Goal: Task Accomplishment & Management: Manage account settings

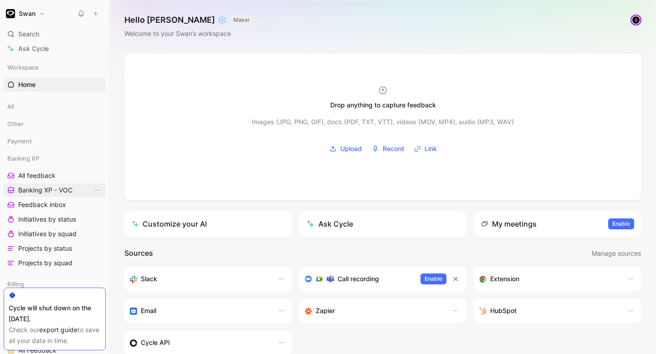
click at [46, 184] on link "Banking XP - VOC" at bounding box center [55, 191] width 102 height 14
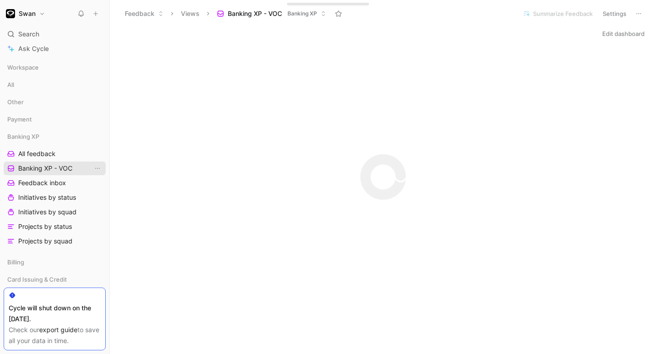
click at [47, 174] on link "Banking XP - VOC" at bounding box center [55, 169] width 102 height 14
click at [48, 156] on span "All feedback" at bounding box center [36, 153] width 37 height 9
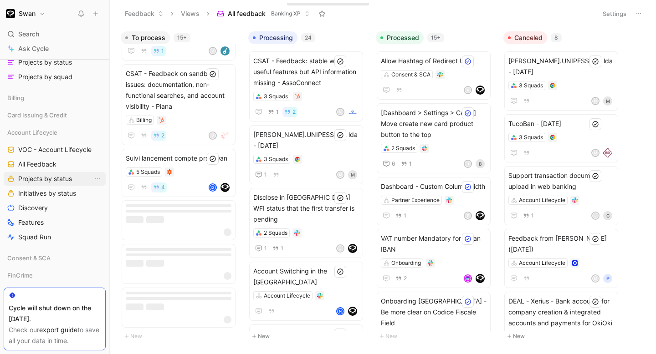
scroll to position [183, 0]
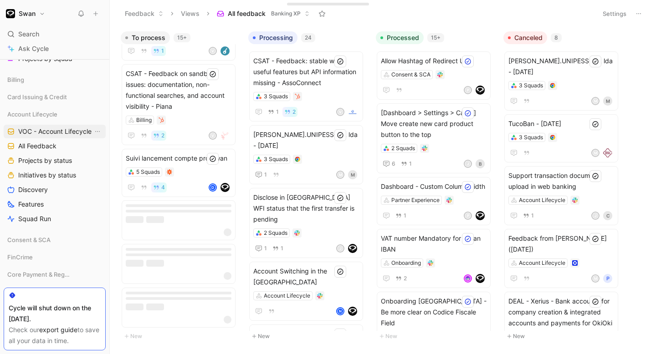
click at [65, 133] on span "VOC - Account Lifecycle" at bounding box center [54, 131] width 73 height 9
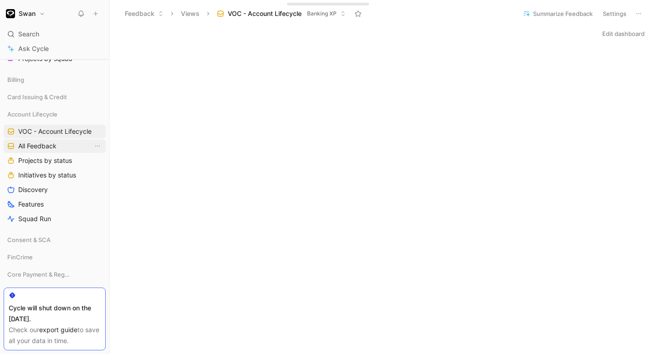
click at [50, 147] on span "All Feedback" at bounding box center [37, 146] width 38 height 9
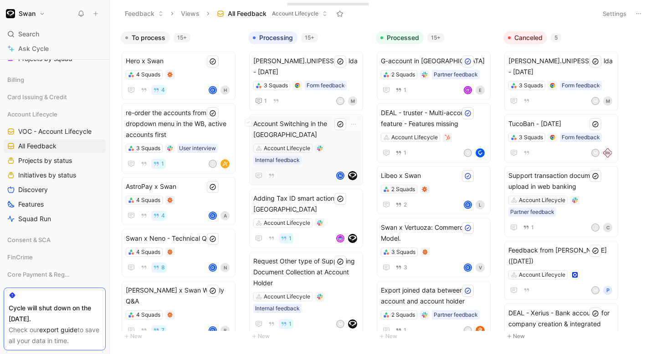
click at [326, 123] on span "Account Switching in the [GEOGRAPHIC_DATA]" at bounding box center [306, 129] width 106 height 22
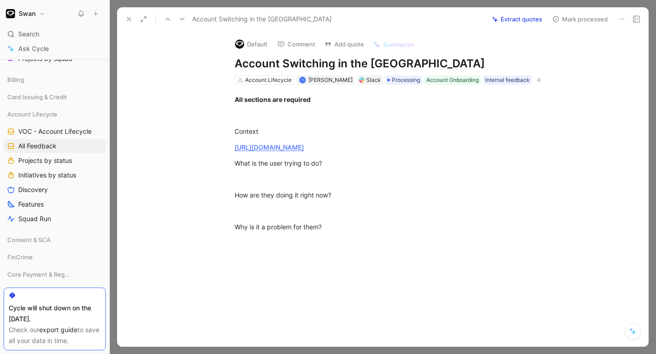
click at [582, 21] on button "Mark processed" at bounding box center [580, 19] width 64 height 13
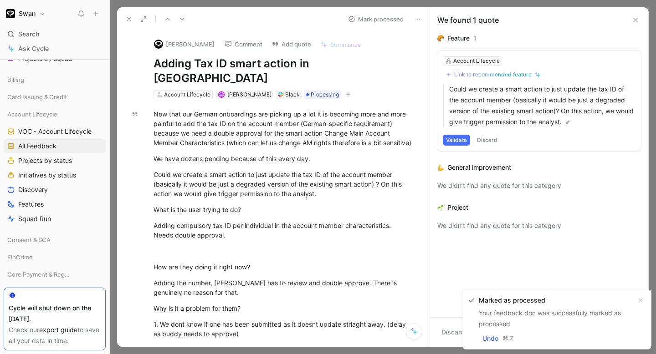
click at [130, 16] on icon at bounding box center [128, 18] width 7 height 7
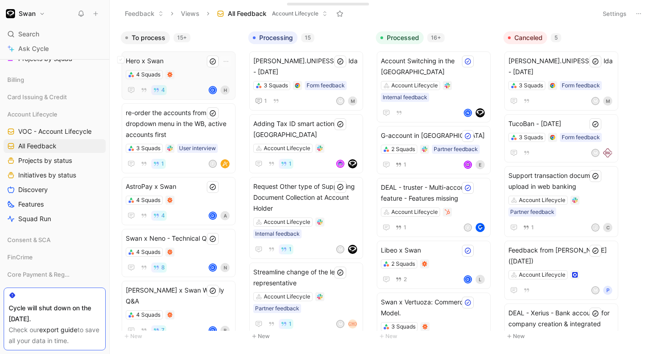
click at [187, 66] on div "Hero x Swan 4 Squads 4 d H" at bounding box center [179, 76] width 106 height 40
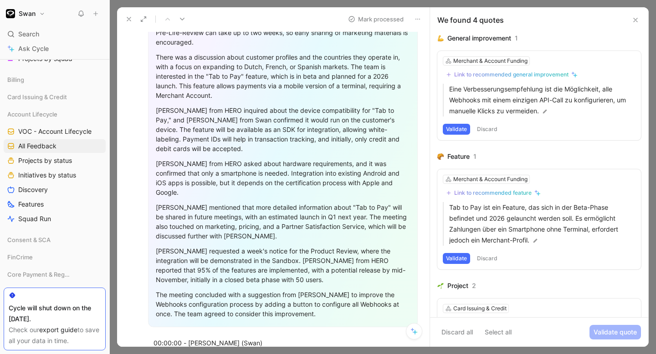
scroll to position [131, 0]
drag, startPoint x: 570, startPoint y: 108, endPoint x: 450, endPoint y: 87, distance: 121.2
click at [450, 87] on p "Eine Verbesserungsempfehlung ist die Möglichkeit, alle Webhooks mit einem einzi…" at bounding box center [542, 100] width 186 height 33
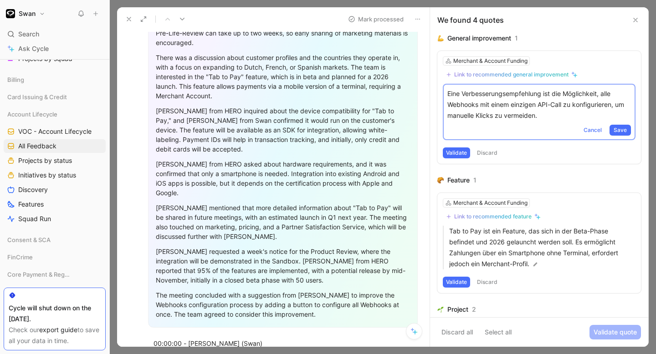
drag, startPoint x: 448, startPoint y: 93, endPoint x: 546, endPoint y: 114, distance: 100.6
click at [546, 114] on p "Eine Verbesserungsempfehlung ist die Möglichkeit, alle Webhooks mit einem einzi…" at bounding box center [539, 104] width 184 height 33
copy p "Eine Verbesserungsempfehlung ist die Möglichkeit, alle Webhooks mit einem einzi…"
click at [589, 130] on span "Cancel" at bounding box center [592, 130] width 18 height 9
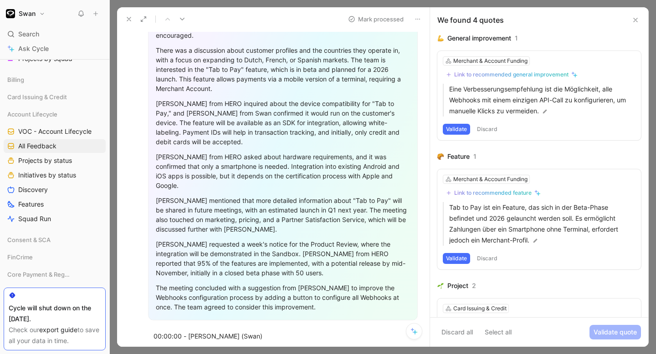
scroll to position [0, 0]
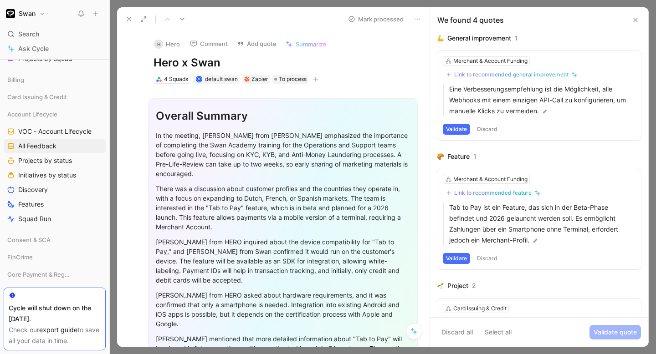
click at [639, 18] on button at bounding box center [635, 20] width 11 height 11
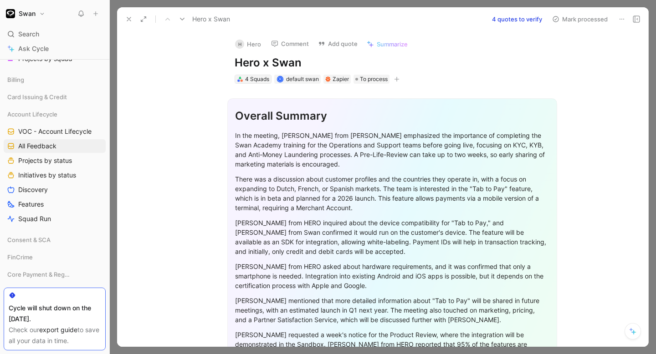
click at [262, 81] on div "4 Squads" at bounding box center [257, 79] width 24 height 9
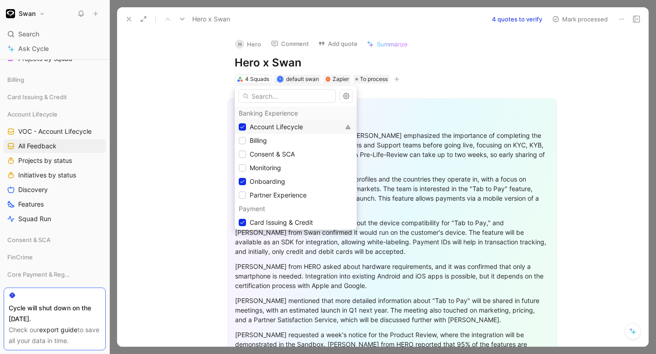
click at [251, 125] on span "Account Lifecycle" at bounding box center [276, 127] width 53 height 8
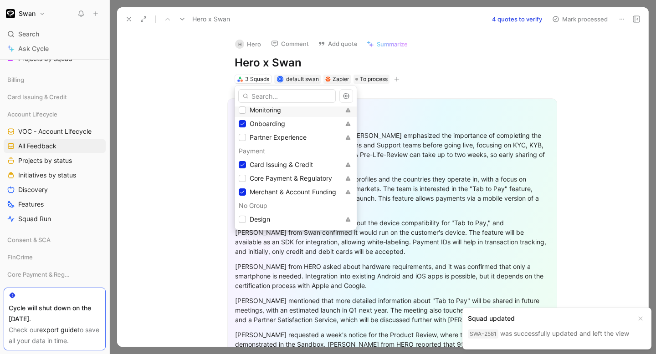
scroll to position [67, 0]
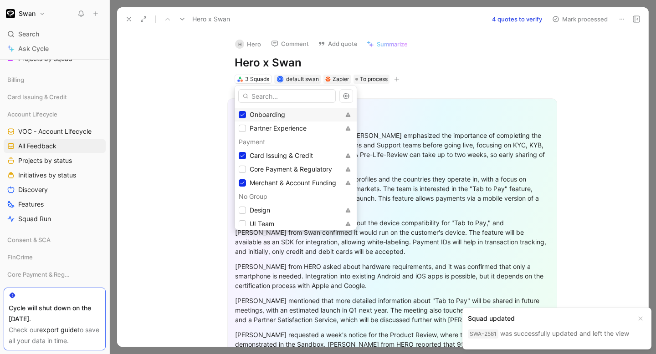
click at [269, 117] on span "Onboarding" at bounding box center [268, 115] width 36 height 8
click at [284, 158] on span "Card Issuing & Credit" at bounding box center [281, 156] width 63 height 8
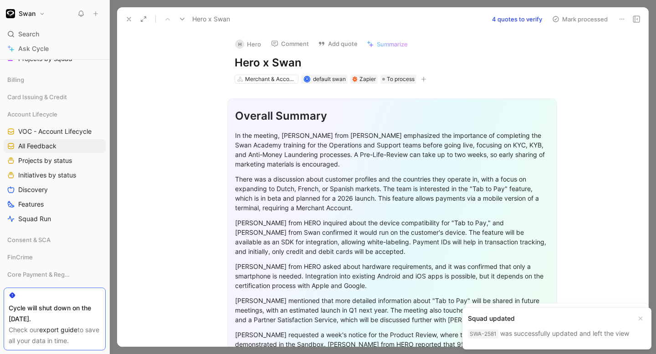
click at [128, 20] on icon at bounding box center [128, 18] width 7 height 7
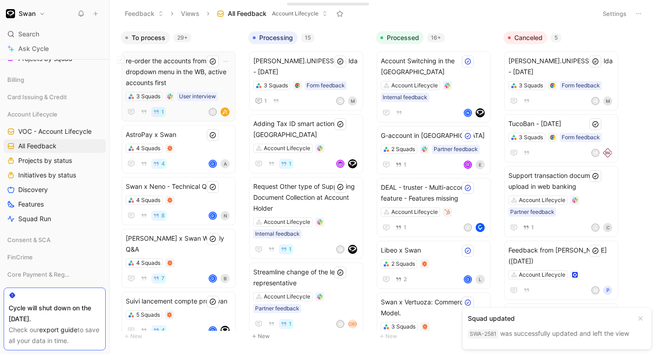
click at [187, 70] on span "re-order the accounts from the dropdown menu in the WB, active accounts first" at bounding box center [179, 72] width 106 height 33
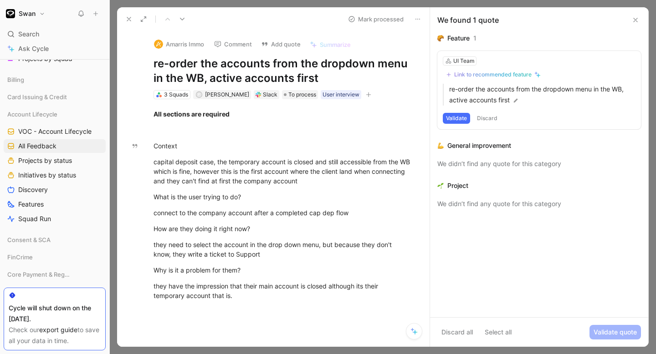
click at [129, 21] on icon at bounding box center [128, 18] width 7 height 7
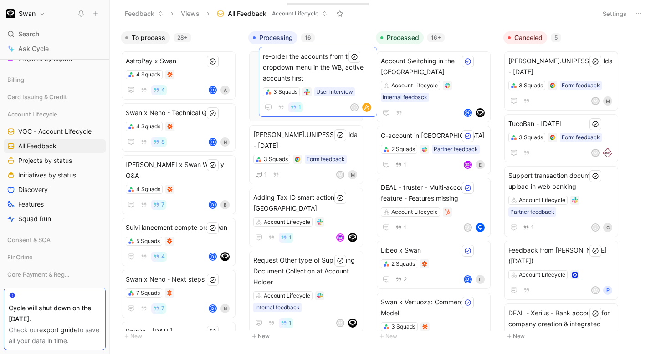
drag, startPoint x: 172, startPoint y: 77, endPoint x: 309, endPoint y: 72, distance: 137.1
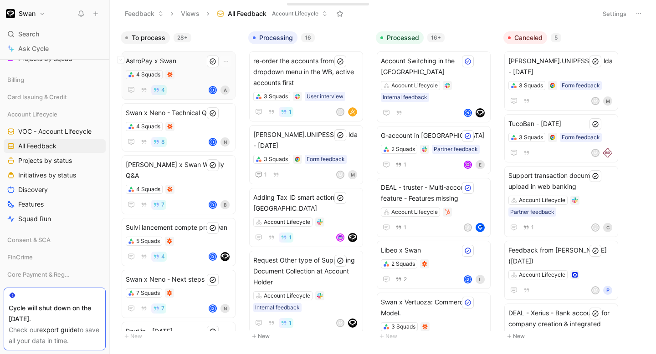
click at [179, 68] on div "AstroPay x Swan 4 Squads 4 d A" at bounding box center [179, 76] width 106 height 40
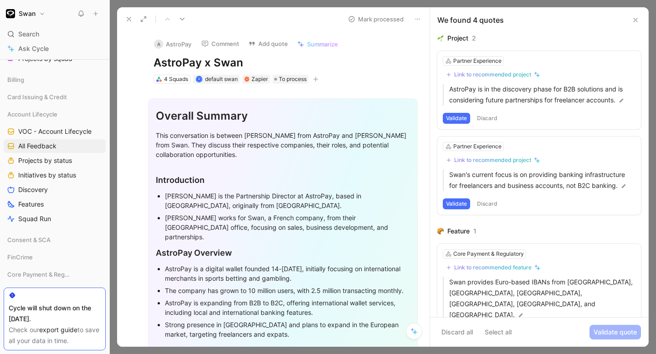
click at [132, 13] on button at bounding box center [128, 19] width 13 height 13
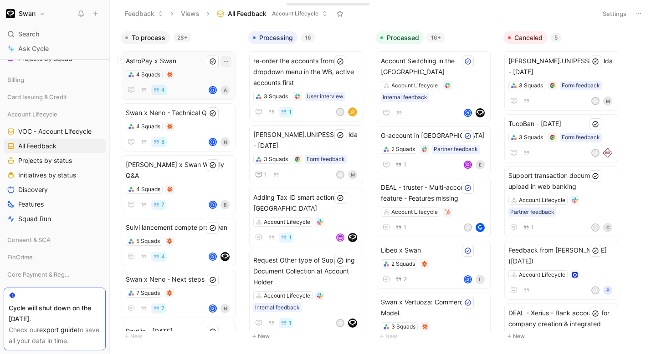
click at [230, 60] on icon "button" at bounding box center [225, 61] width 7 height 7
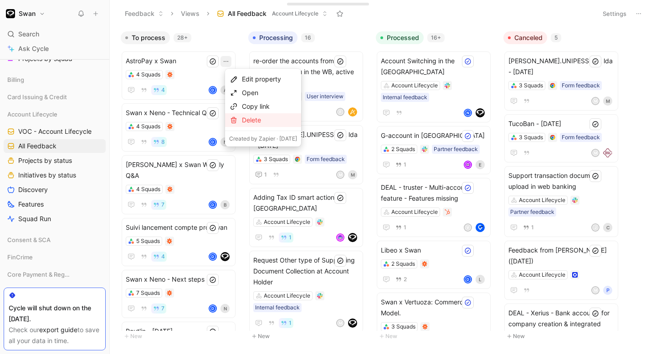
click at [261, 123] on div "Delete" at bounding box center [269, 120] width 55 height 11
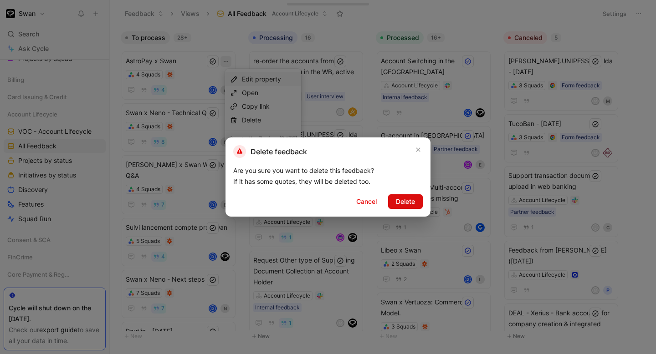
click at [403, 199] on span "Delete" at bounding box center [405, 201] width 19 height 11
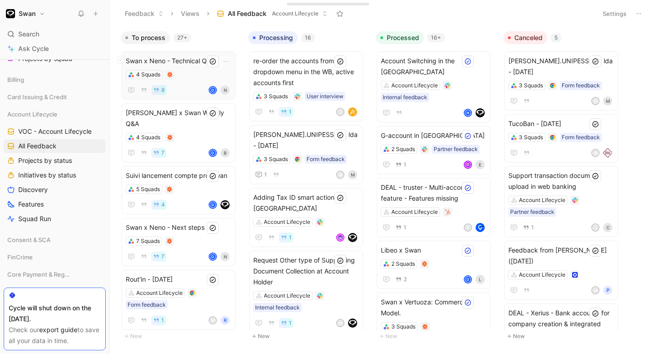
click at [187, 73] on div "4 Squads" at bounding box center [179, 74] width 106 height 9
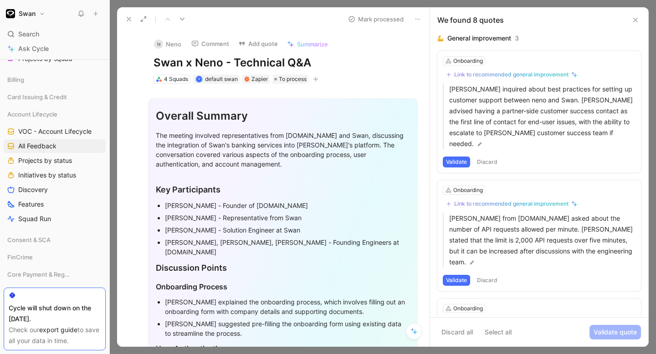
click at [421, 16] on icon at bounding box center [417, 18] width 7 height 7
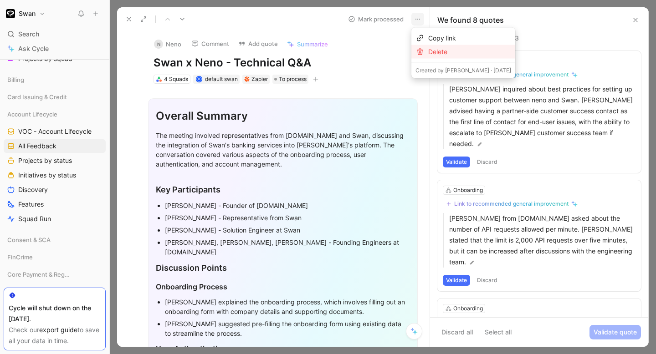
click at [440, 57] on div "Delete" at bounding box center [469, 51] width 83 height 11
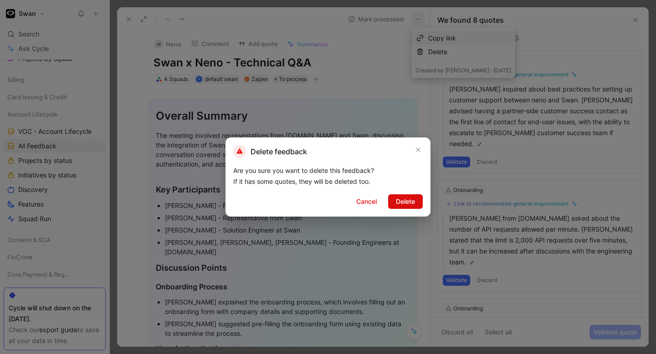
click at [403, 194] on div "Delete feedback Are you sure you want to delete this feedback? If it has some q…" at bounding box center [327, 177] width 205 height 79
click at [405, 199] on span "Delete" at bounding box center [405, 201] width 19 height 11
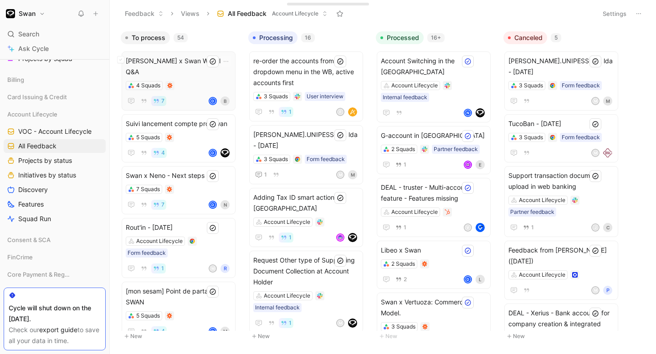
click at [182, 60] on span "[PERSON_NAME] x Swan Weekly Q&A" at bounding box center [179, 67] width 106 height 22
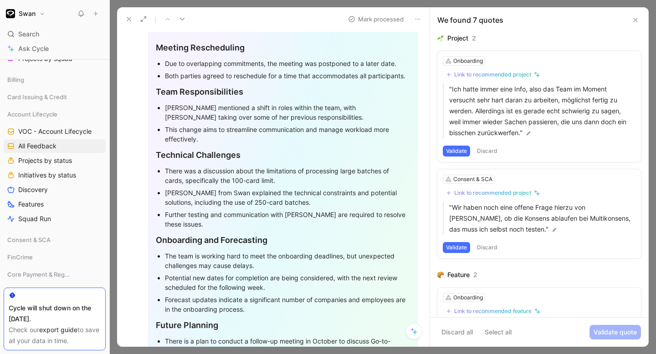
scroll to position [143, 0]
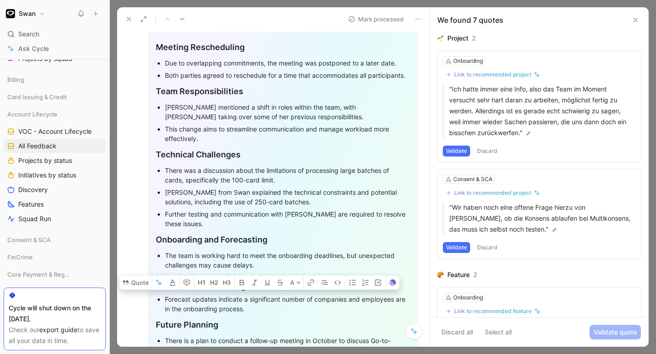
drag, startPoint x: 292, startPoint y: 203, endPoint x: 166, endPoint y: 187, distance: 127.1
click at [166, 188] on div "[PERSON_NAME] from Swan explained the technical constraints and potential solut…" at bounding box center [287, 197] width 245 height 19
click at [208, 210] on div "Further testing and communication with [PERSON_NAME] are required to resolve th…" at bounding box center [287, 218] width 245 height 19
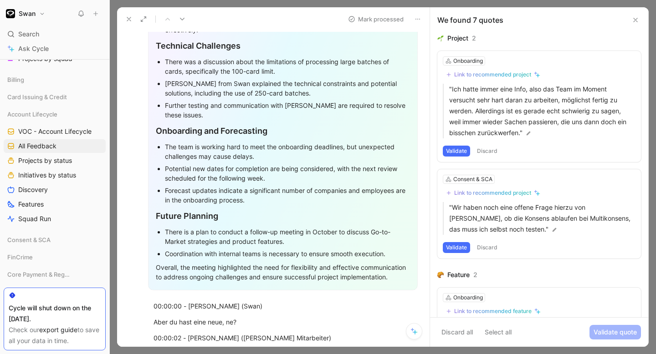
scroll to position [0, 0]
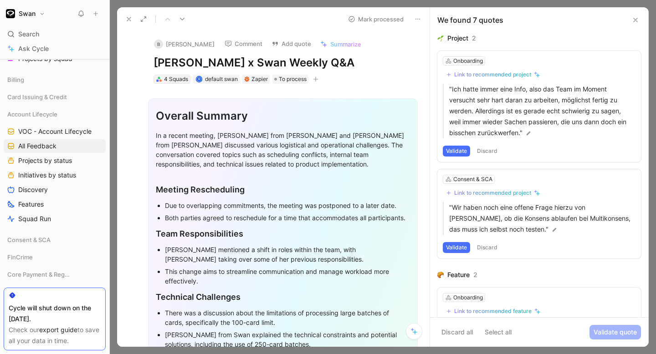
click at [174, 78] on div "4 Squads" at bounding box center [176, 79] width 24 height 9
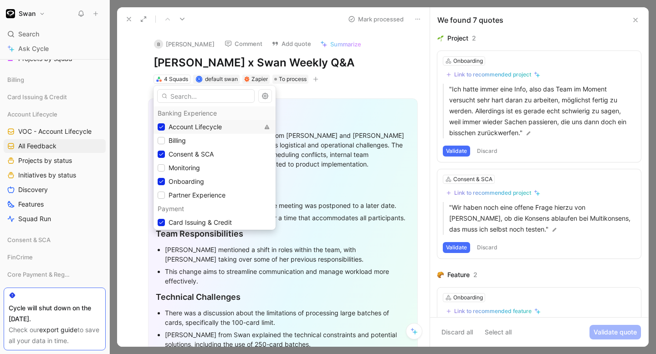
click at [194, 124] on span "Account Lifecycle" at bounding box center [194, 127] width 53 height 8
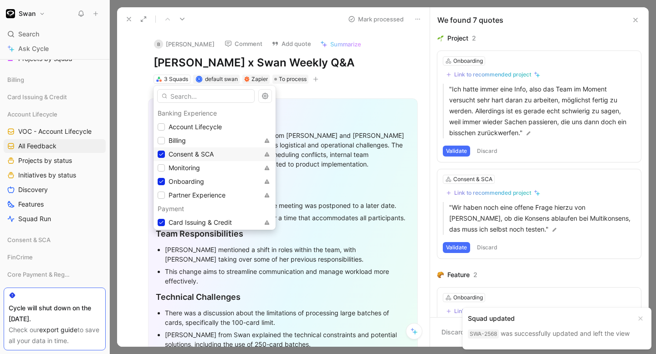
click at [198, 155] on span "Consent & SCA" at bounding box center [190, 154] width 45 height 8
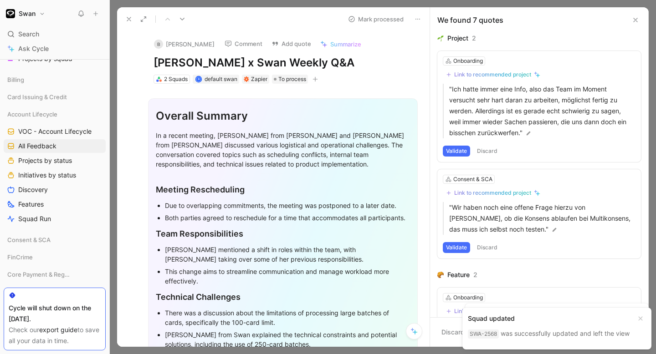
click at [125, 18] on icon at bounding box center [128, 18] width 7 height 7
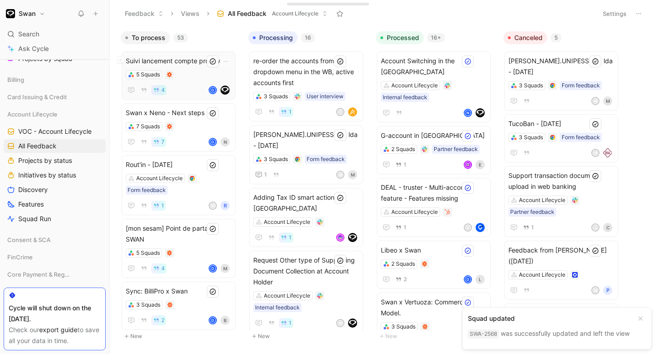
click at [193, 82] on div "Suivi lancement compte pro Swan 5 Squads 4 d" at bounding box center [179, 76] width 106 height 40
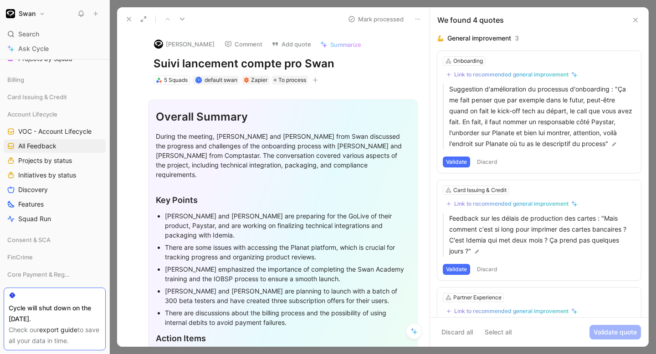
click at [415, 22] on icon at bounding box center [417, 18] width 7 height 7
click at [420, 18] on icon at bounding box center [417, 18] width 7 height 7
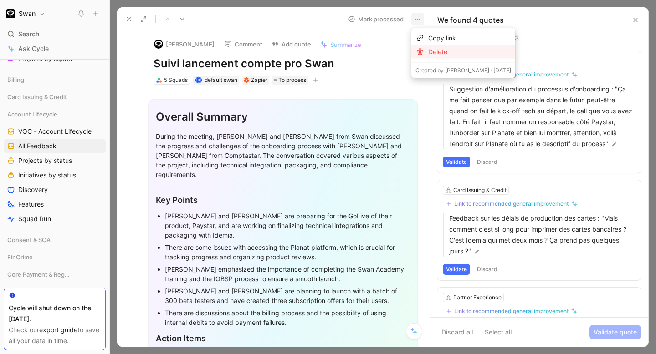
click at [439, 52] on div "Delete" at bounding box center [469, 51] width 83 height 11
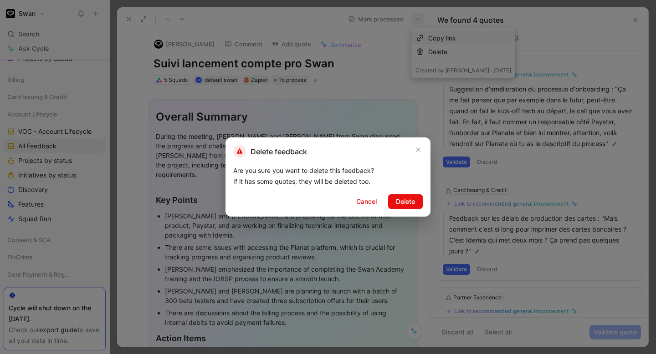
click at [413, 196] on span "Delete" at bounding box center [405, 201] width 19 height 11
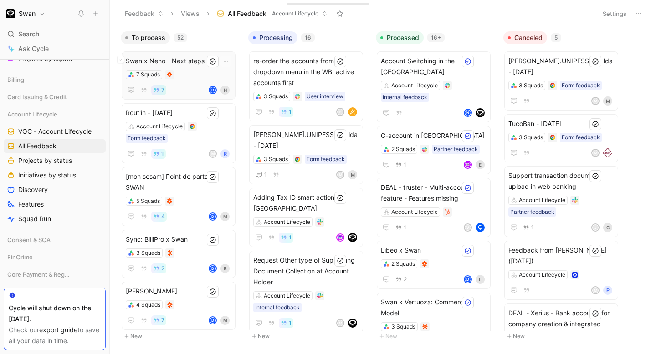
click at [197, 77] on div "7 Squads" at bounding box center [179, 74] width 106 height 9
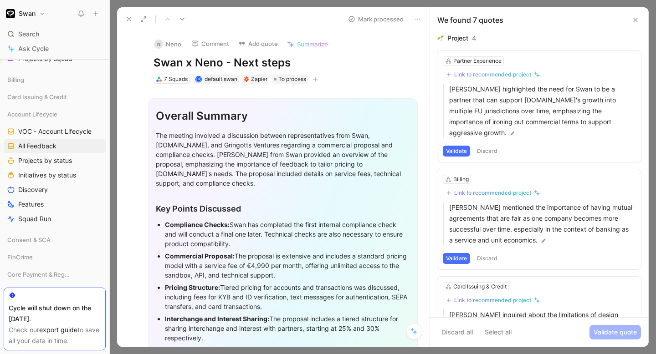
click at [420, 15] on icon at bounding box center [417, 18] width 7 height 7
click at [436, 59] on div "Copy link Delete" at bounding box center [463, 45] width 104 height 35
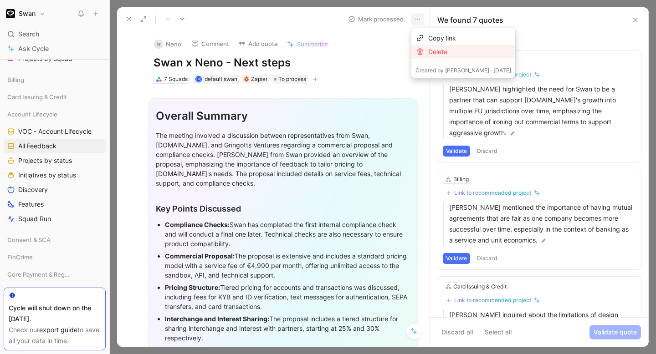
click at [437, 55] on div "Delete" at bounding box center [469, 51] width 83 height 11
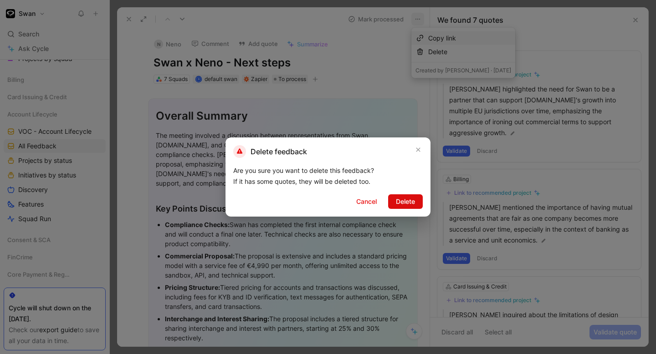
click at [415, 198] on button "Delete" at bounding box center [405, 201] width 35 height 15
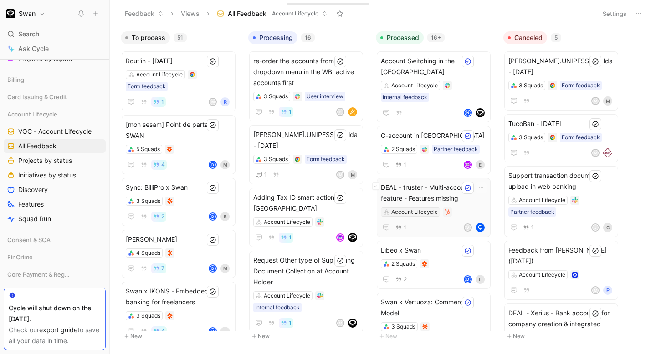
click at [408, 208] on div "Account Lifecycle" at bounding box center [414, 212] width 46 height 9
click at [194, 80] on div "Account Lifecycle Form feedback" at bounding box center [179, 80] width 106 height 21
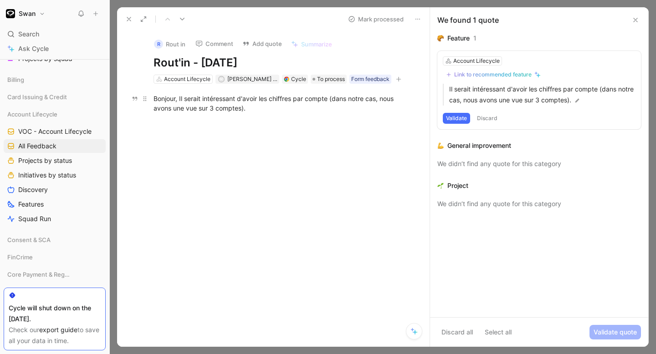
click at [260, 107] on div "Bonjour, Il serait intéressant d'avoir les chiffres par compte (dans notre cas,…" at bounding box center [282, 103] width 259 height 19
click at [415, 20] on icon at bounding box center [417, 18] width 7 height 7
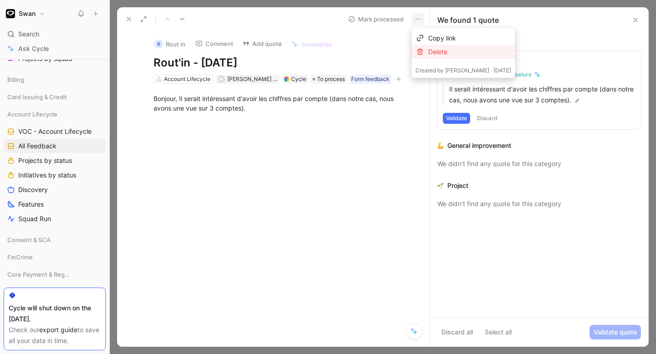
click at [436, 52] on div "Delete" at bounding box center [469, 51] width 83 height 11
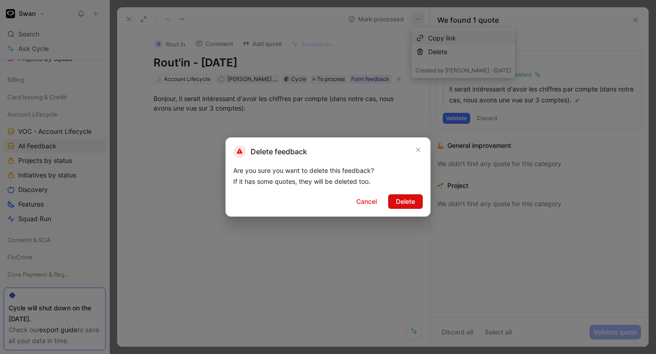
click at [405, 199] on span "Delete" at bounding box center [405, 201] width 19 height 11
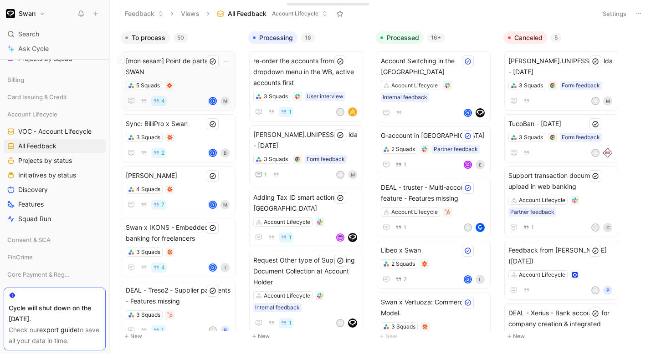
click at [199, 79] on div "[mon sesam] Point de partage SWAN 5 Squads 4 d m" at bounding box center [179, 81] width 106 height 51
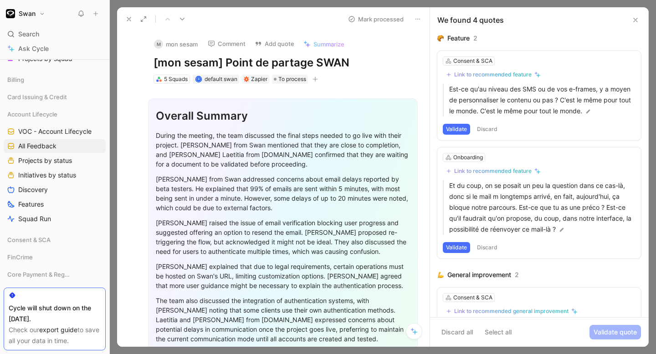
click at [411, 20] on button at bounding box center [417, 19] width 13 height 13
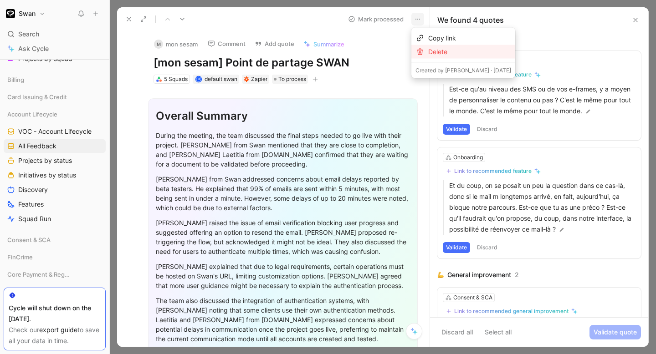
click at [441, 52] on div "Delete" at bounding box center [469, 51] width 83 height 11
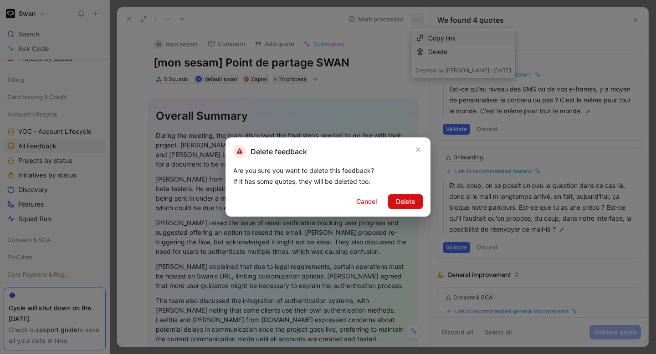
click at [408, 204] on span "Delete" at bounding box center [405, 201] width 19 height 11
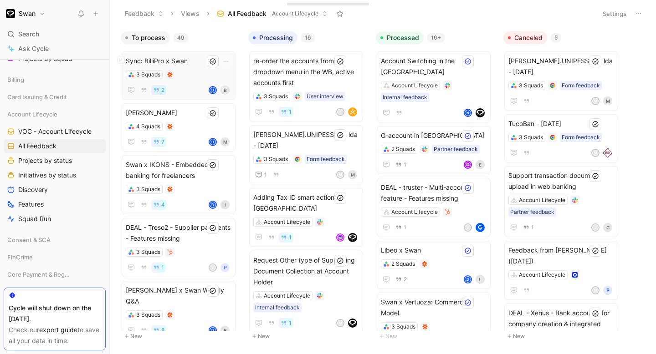
click at [198, 74] on div "3 Squads" at bounding box center [179, 74] width 106 height 9
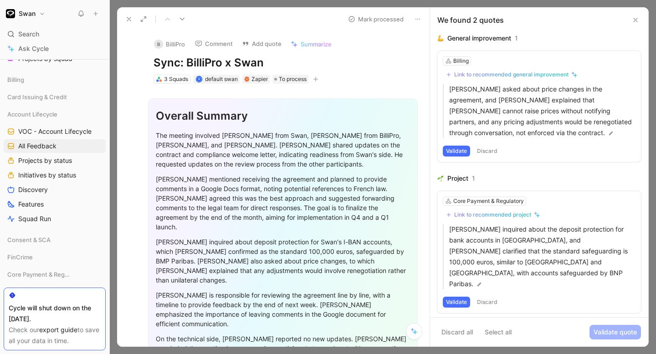
click at [415, 15] on icon at bounding box center [417, 18] width 7 height 7
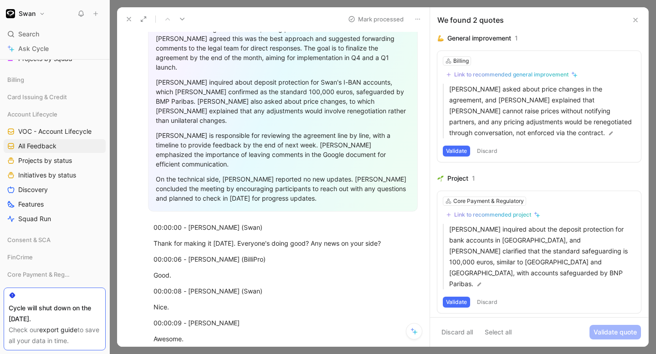
scroll to position [160, 0]
click at [419, 17] on icon at bounding box center [417, 18] width 7 height 7
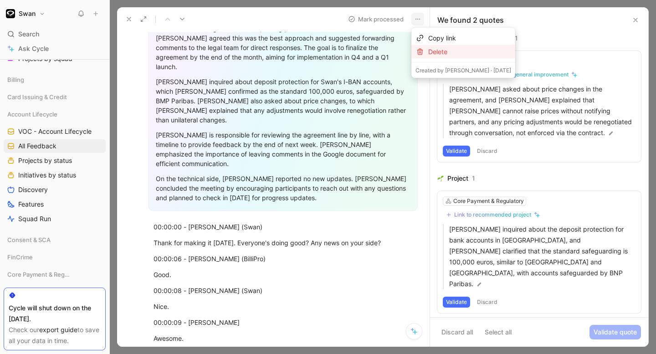
click at [441, 51] on div "Delete" at bounding box center [469, 51] width 83 height 11
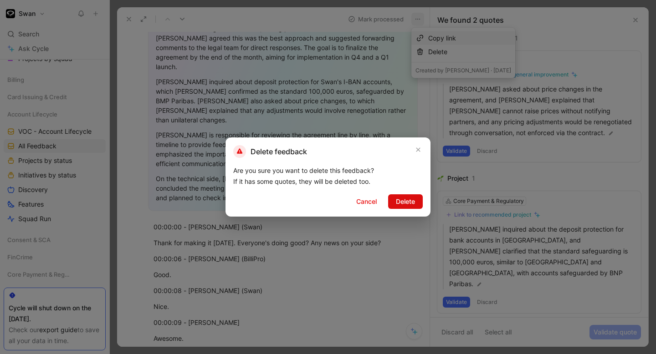
click at [408, 198] on span "Delete" at bounding box center [405, 201] width 19 height 11
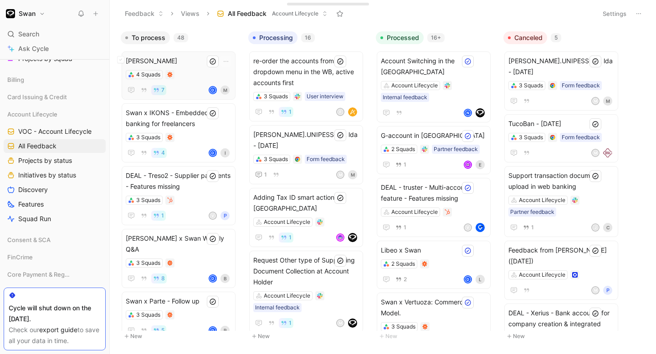
click at [198, 85] on div "7 d M" at bounding box center [179, 90] width 106 height 11
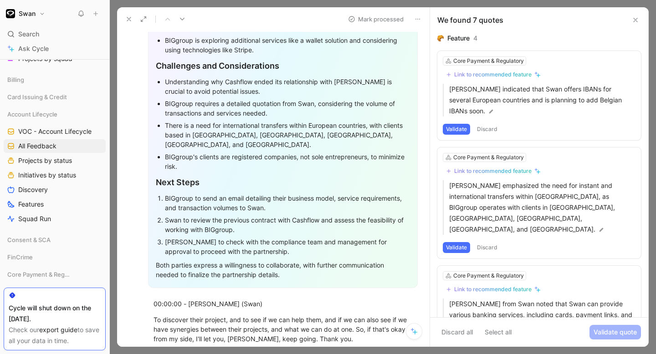
scroll to position [275, 0]
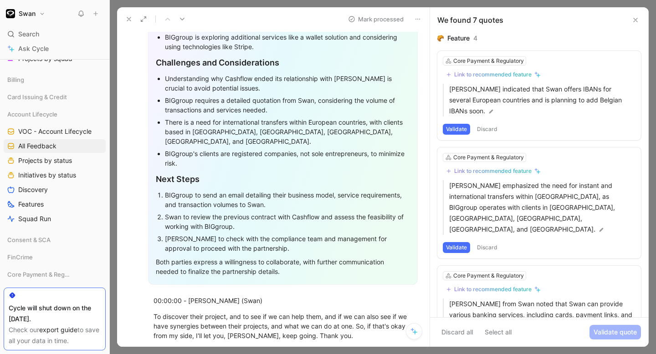
click at [422, 20] on button at bounding box center [417, 19] width 13 height 13
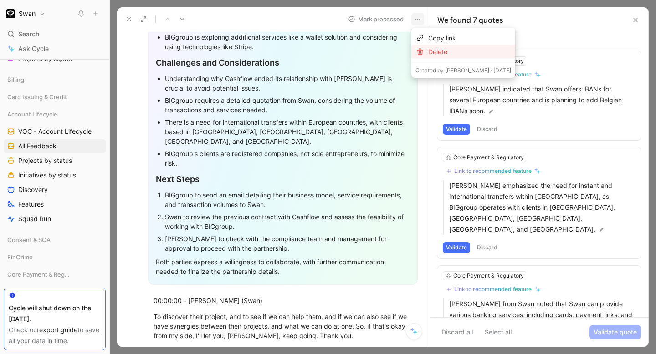
click at [442, 53] on div "Delete" at bounding box center [469, 51] width 83 height 11
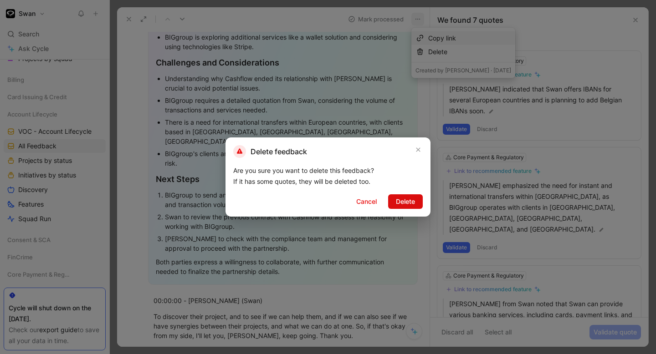
click at [404, 203] on span "Delete" at bounding box center [405, 201] width 19 height 11
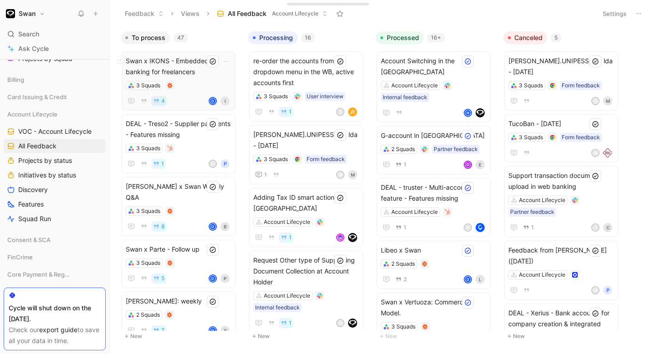
click at [194, 64] on span "Swan x IKONS - Embedded banking for freelancers" at bounding box center [179, 67] width 106 height 22
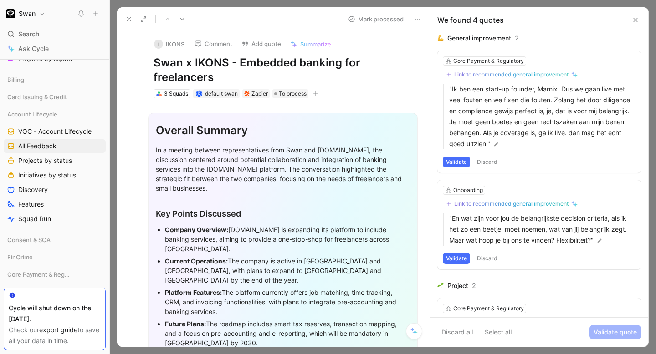
scroll to position [105, 0]
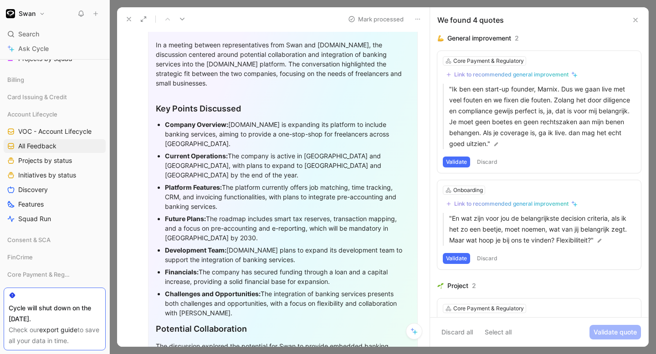
click at [419, 17] on icon at bounding box center [417, 18] width 7 height 7
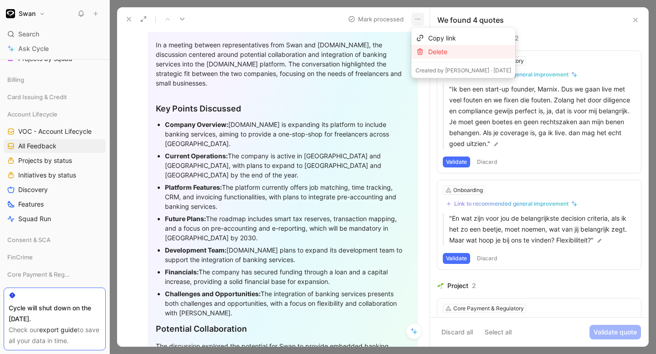
click at [436, 55] on div "Delete" at bounding box center [469, 51] width 83 height 11
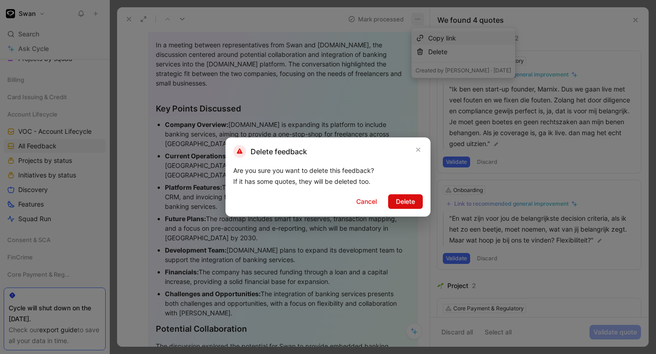
click at [408, 199] on span "Delete" at bounding box center [405, 201] width 19 height 11
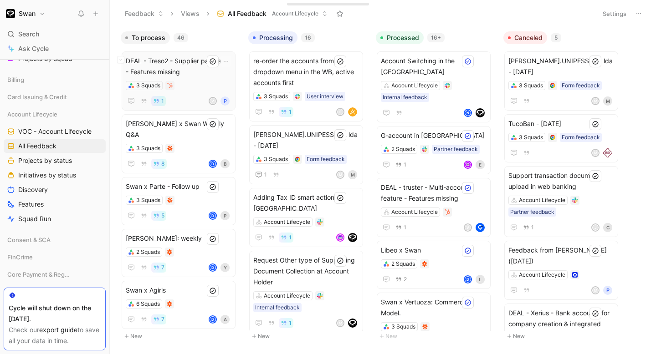
click at [197, 74] on span "DEAL - Treso2 - Supplier payments - Features missing" at bounding box center [179, 67] width 106 height 22
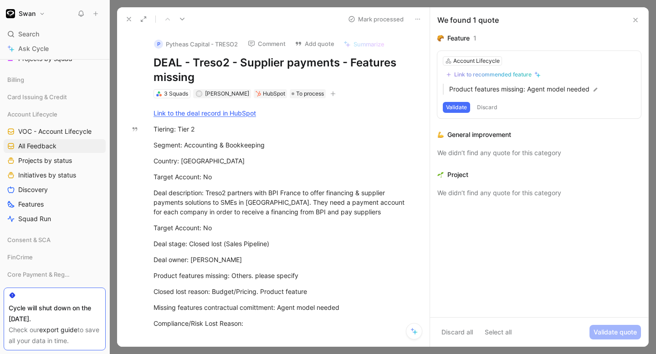
click at [182, 86] on div "P Pytheas Capital - TRESO2 Comment Add quote Summarize DEAL - Treso2 - Supplier…" at bounding box center [282, 65] width 293 height 68
click at [180, 88] on div "3 Squads V [PERSON_NAME] To process" at bounding box center [283, 93] width 260 height 11
click at [178, 93] on div "3 Squads" at bounding box center [176, 93] width 24 height 9
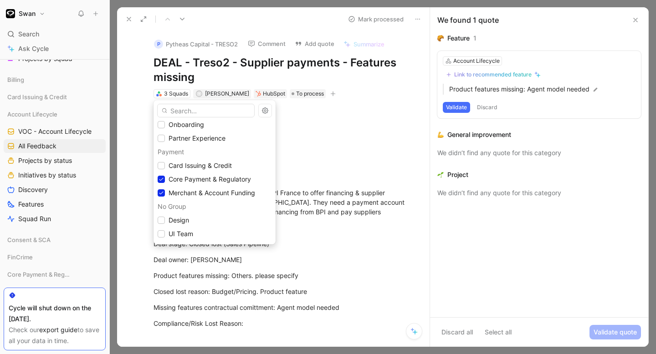
scroll to position [68, 0]
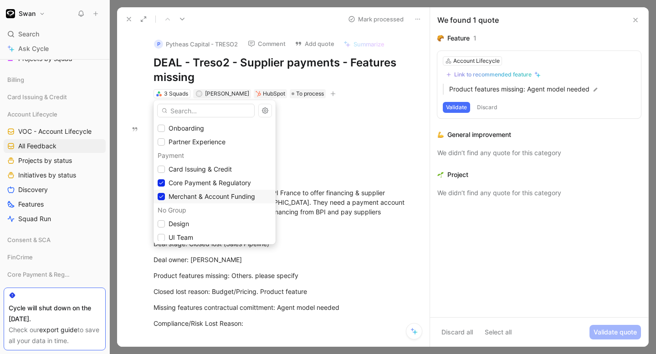
click at [190, 194] on span "Merchant & Account Funding" at bounding box center [211, 197] width 87 height 8
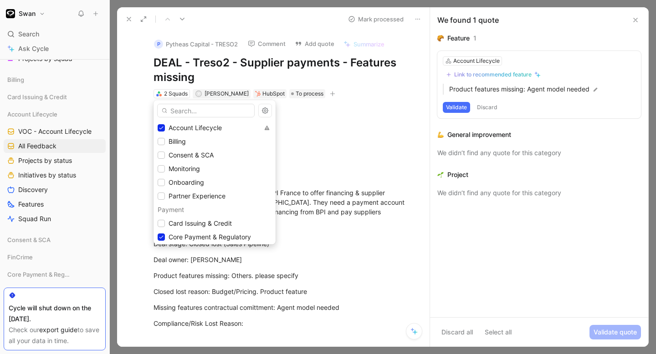
scroll to position [0, 0]
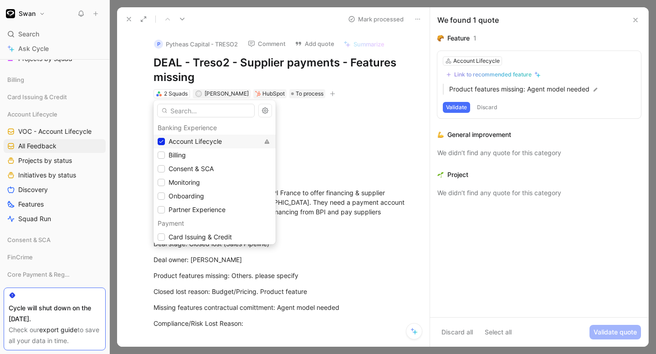
click at [197, 144] on span "Account Lifecycle" at bounding box center [194, 142] width 53 height 8
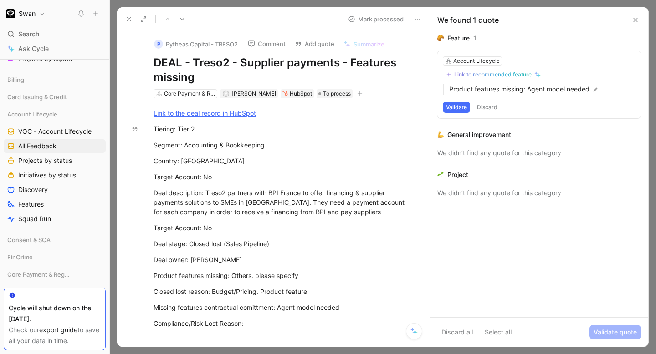
click at [129, 18] on icon at bounding box center [128, 18] width 7 height 7
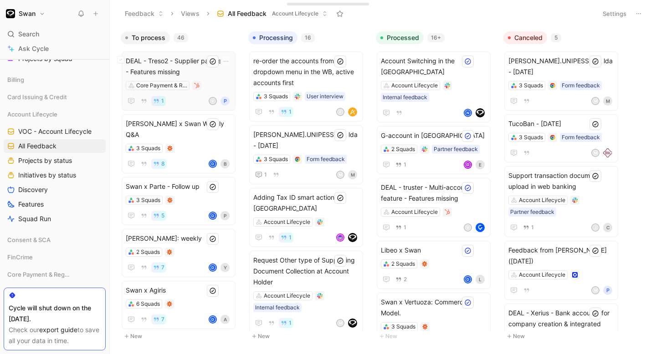
click at [193, 72] on span "DEAL - Treso2 - Supplier payments - Features missing" at bounding box center [179, 67] width 106 height 22
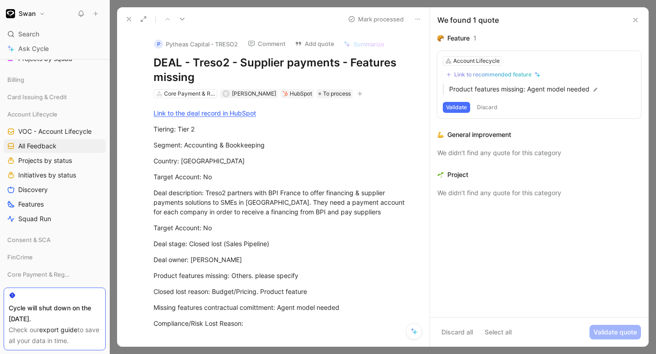
click at [128, 16] on icon at bounding box center [128, 18] width 7 height 7
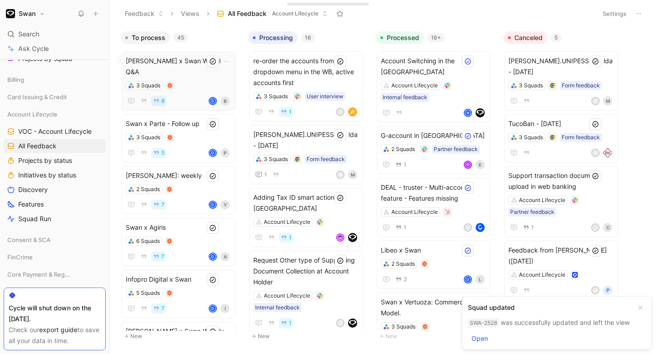
click at [179, 81] on div "3 Squads" at bounding box center [179, 85] width 106 height 9
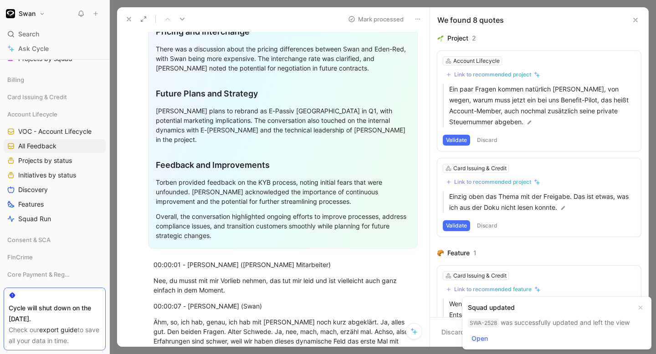
scroll to position [397, 0]
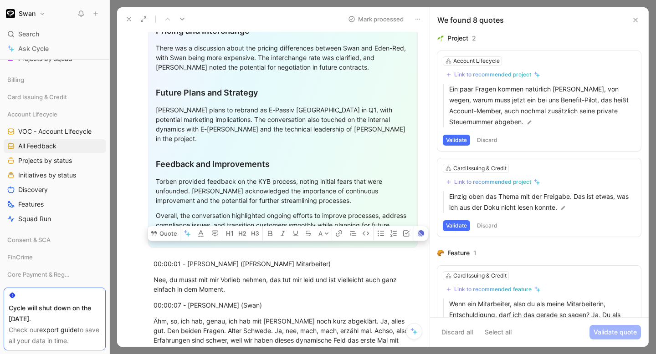
drag, startPoint x: 296, startPoint y: 170, endPoint x: 335, endPoint y: 191, distance: 43.8
click at [335, 191] on div "Torben provided feedback on the KYB process, noting initial fears that were unf…" at bounding box center [283, 191] width 254 height 29
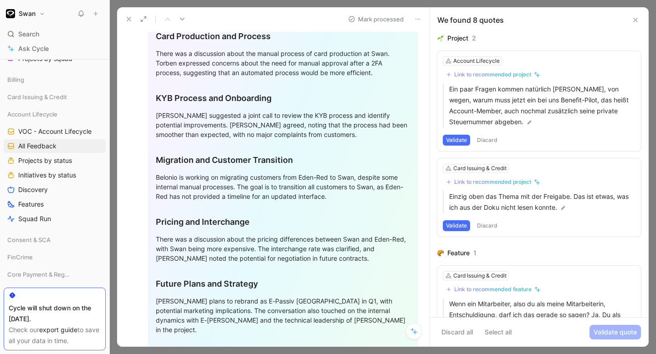
scroll to position [0, 0]
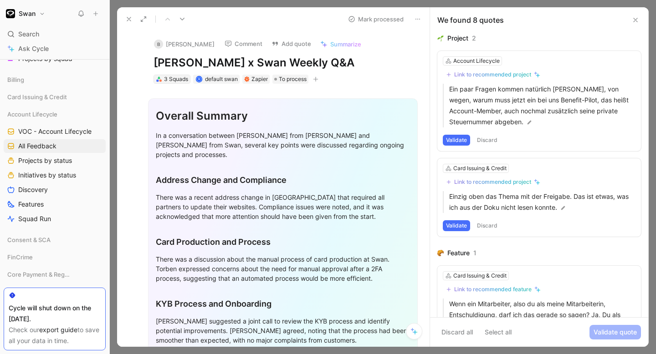
click at [182, 77] on div "3 Squads" at bounding box center [176, 79] width 24 height 9
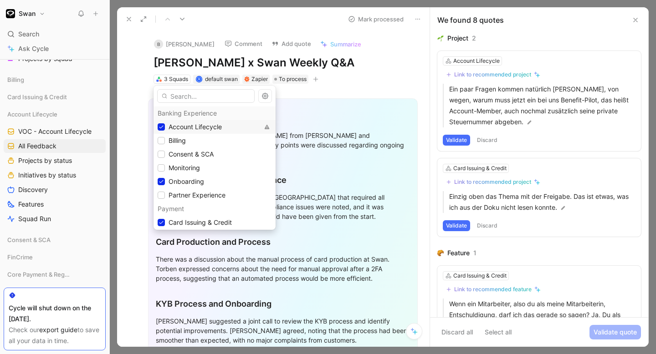
click at [202, 125] on span "Account Lifecycle" at bounding box center [194, 127] width 53 height 8
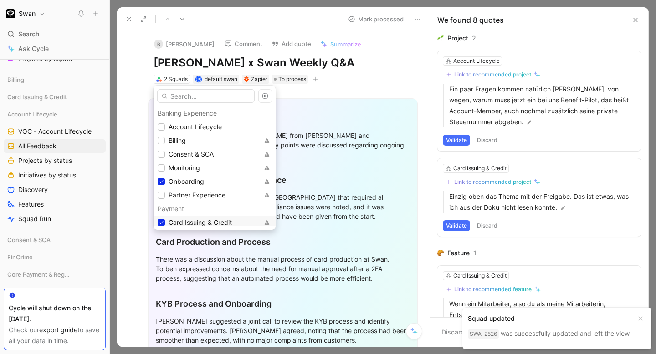
click at [205, 220] on span "Card Issuing & Credit" at bounding box center [199, 223] width 63 height 8
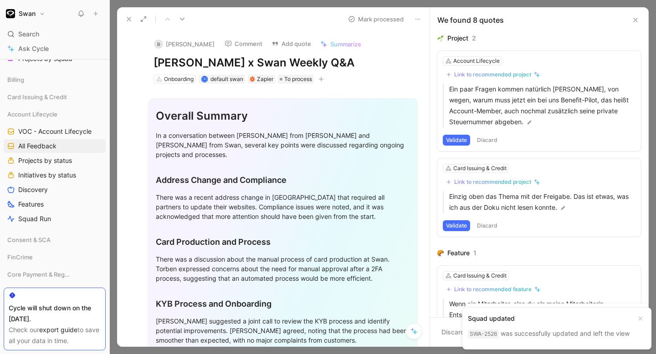
click at [127, 20] on icon at bounding box center [128, 18] width 7 height 7
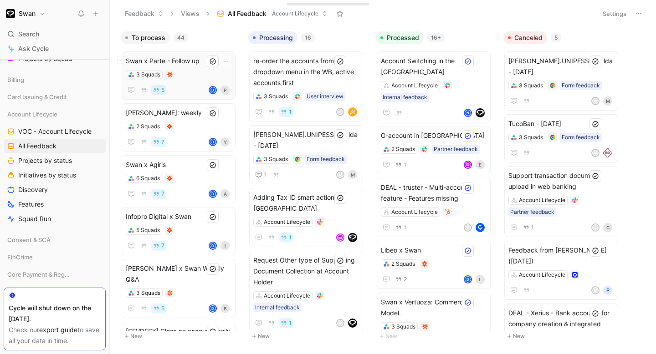
click at [186, 69] on div "Swan x Parte - Follow up 3 Squads 5 d P" at bounding box center [179, 76] width 106 height 40
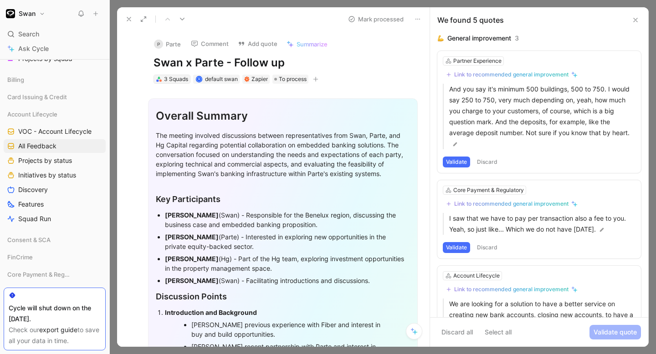
click at [179, 82] on div "3 Squads" at bounding box center [176, 79] width 24 height 9
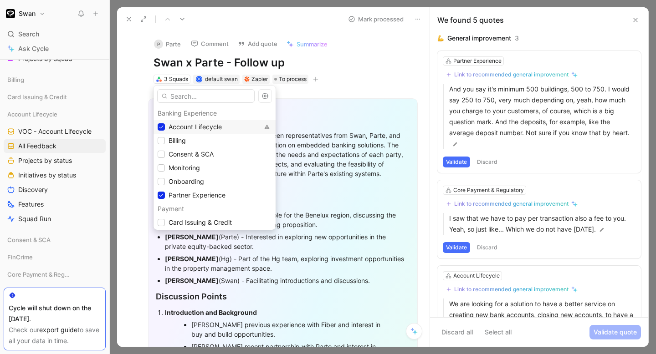
click at [199, 126] on span "Account Lifecycle" at bounding box center [194, 127] width 53 height 8
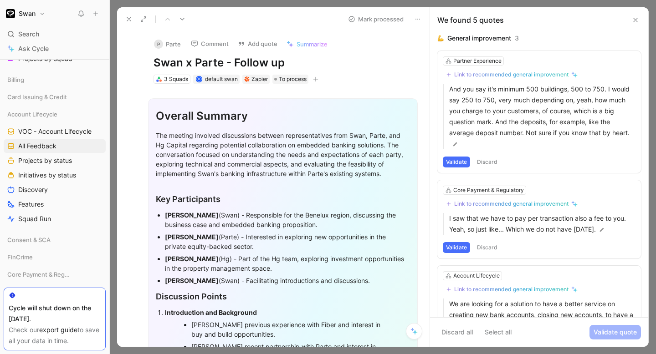
click at [417, 15] on button at bounding box center [417, 19] width 13 height 13
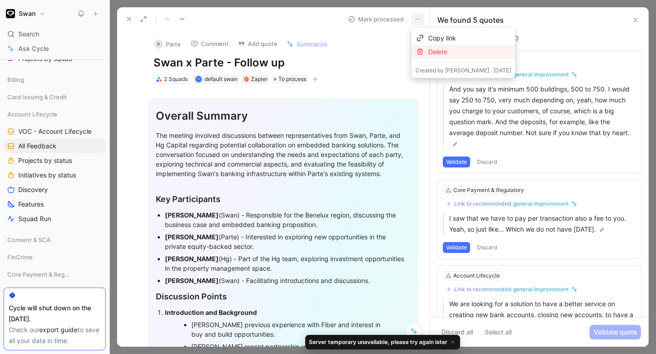
click at [443, 50] on div "Delete" at bounding box center [469, 51] width 83 height 11
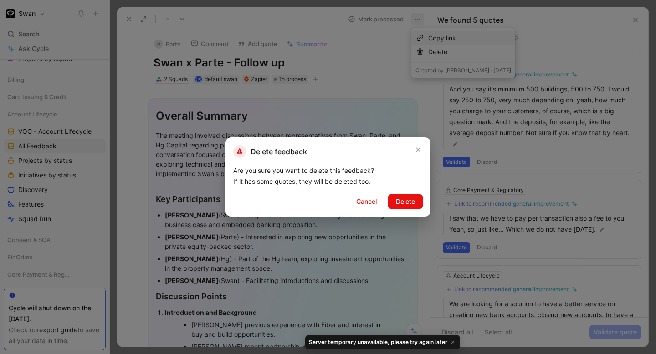
drag, startPoint x: 410, startPoint y: 199, endPoint x: 211, endPoint y: 137, distance: 208.7
click at [410, 199] on span "Delete" at bounding box center [405, 201] width 19 height 11
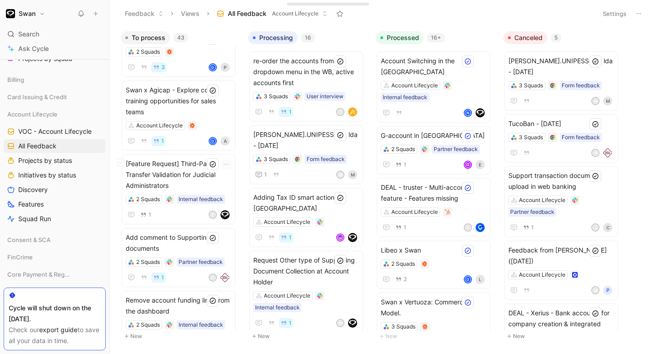
scroll to position [1887, 0]
